Goal: Browse casually: Explore the website without a specific task or goal

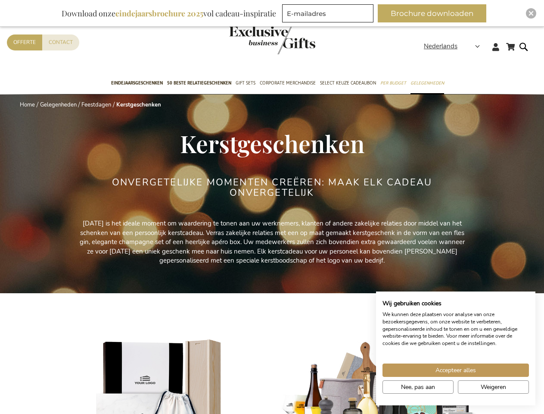
click at [272, 207] on div "ONVERGETELIJKE MOMENTEN CREËREN: MAAK ELK CADEAU ONVERGETELIJK" at bounding box center [272, 198] width 323 height 42
click at [455, 46] on span "Nederlands" at bounding box center [441, 46] width 34 height 10
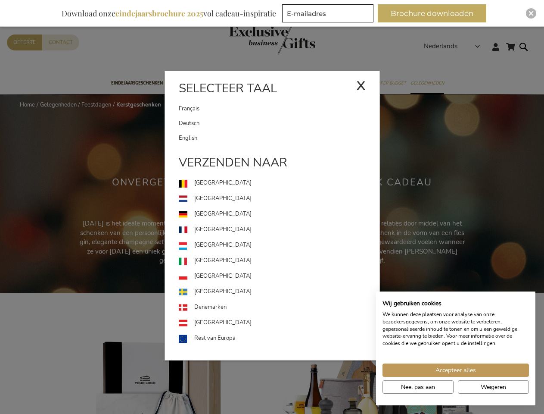
click at [436, 13] on button "Brochure downloaden" at bounding box center [432, 13] width 109 height 18
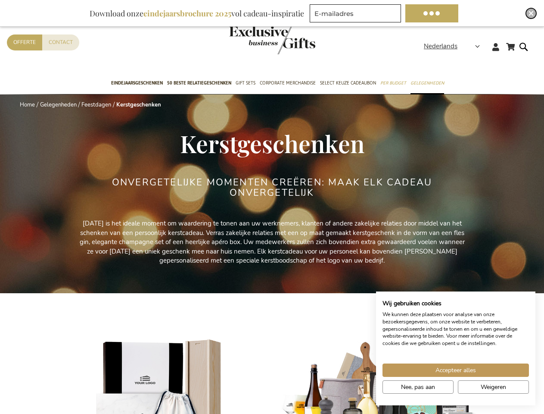
click at [531, 13] on img "Close" at bounding box center [531, 13] width 5 height 5
click at [456, 370] on span "Accepteer alles" at bounding box center [456, 369] width 41 height 9
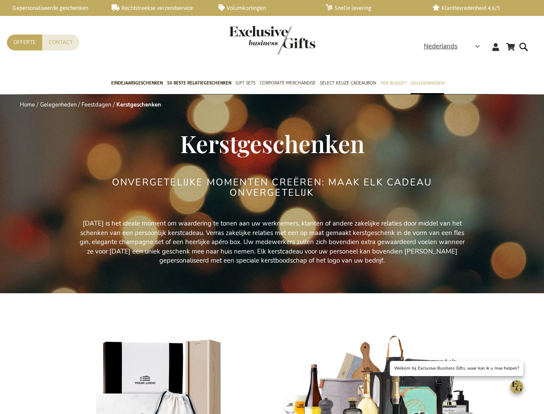
click at [418, 387] on img at bounding box center [380, 396] width 198 height 124
